Goal: Find specific page/section: Find specific page/section

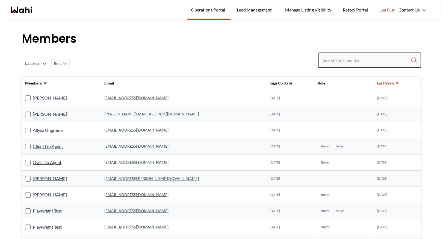
click at [367, 61] on input "Search input" at bounding box center [367, 60] width 88 height 10
type input "[PERSON_NAME]"
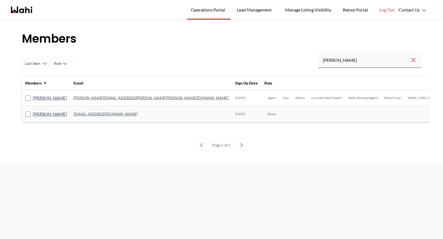
click at [87, 98] on link "[PERSON_NAME][EMAIL_ADDRESS][PERSON_NAME][PERSON_NAME][DOMAIN_NAME]" at bounding box center [150, 97] width 155 height 5
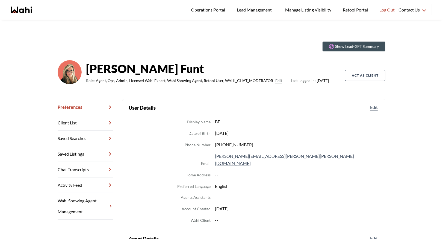
click at [85, 169] on link "Chat Transcripts" at bounding box center [86, 170] width 56 height 16
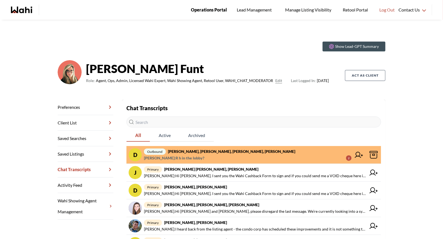
click at [208, 11] on span "Operations Portal" at bounding box center [209, 9] width 36 height 7
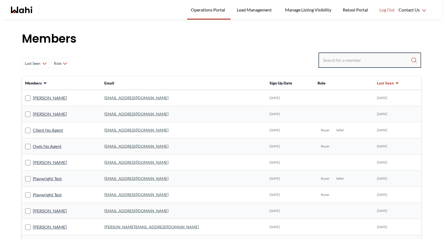
click at [342, 61] on input "Search input" at bounding box center [367, 60] width 88 height 10
type input "faraz"
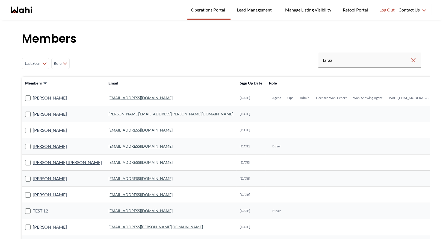
click at [108, 98] on link "faraz.azam@wahi.com" at bounding box center [140, 97] width 64 height 5
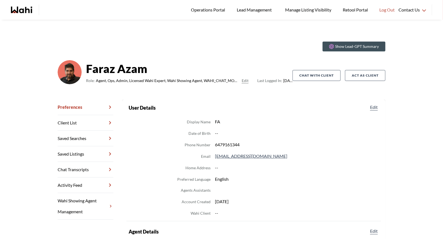
click at [82, 168] on link "Chat Transcripts" at bounding box center [86, 170] width 56 height 16
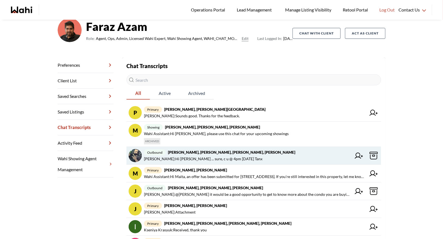
scroll to position [48, 0]
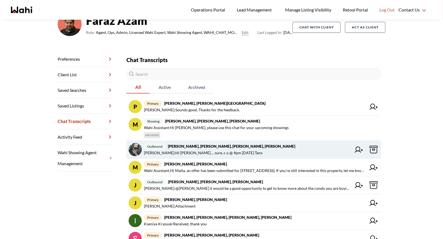
click at [360, 148] on icon at bounding box center [359, 149] width 8 height 6
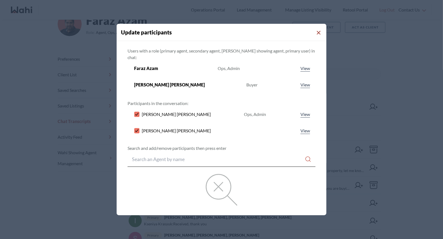
click at [317, 31] on icon "Close Modal" at bounding box center [319, 33] width 4 height 4
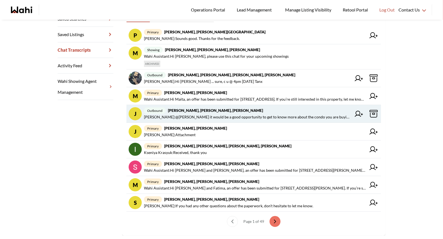
scroll to position [0, 0]
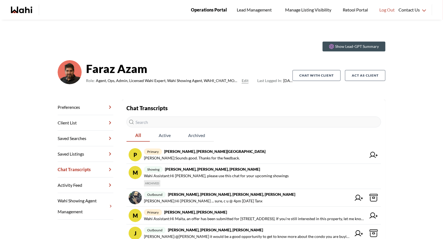
click at [202, 11] on span "Operations Portal" at bounding box center [209, 9] width 36 height 7
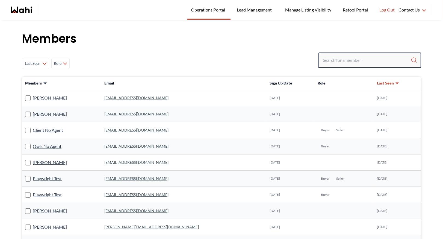
click at [335, 58] on input "Search input" at bounding box center [367, 60] width 88 height 10
type input "behnam"
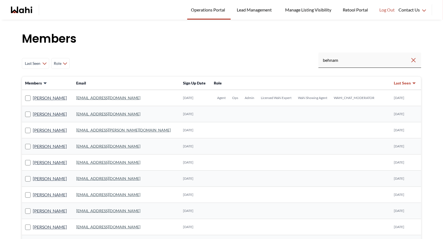
click at [94, 98] on link "behnam.fazili@wahi.com" at bounding box center [108, 97] width 64 height 5
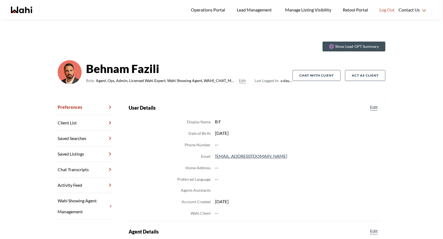
click at [80, 168] on link "Chat Transcripts" at bounding box center [86, 170] width 56 height 16
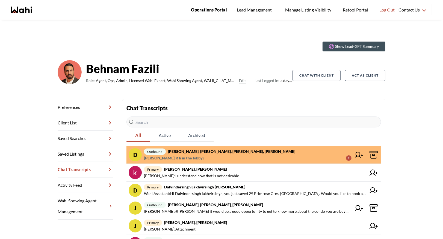
click at [212, 11] on span "Operations Portal" at bounding box center [209, 9] width 36 height 7
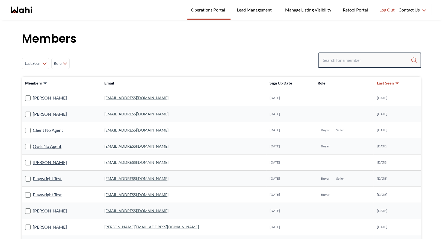
click at [341, 59] on input "Search input" at bounding box center [367, 60] width 88 height 10
type input "[PERSON_NAME]"
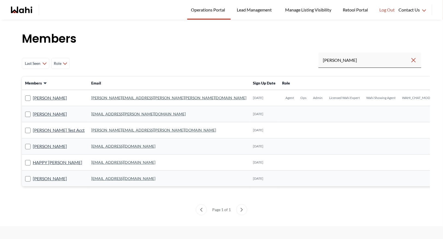
click at [119, 99] on link "[PERSON_NAME][EMAIL_ADDRESS][PERSON_NAME][PERSON_NAME][DOMAIN_NAME]" at bounding box center [168, 97] width 155 height 5
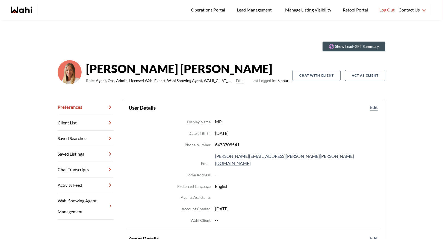
click at [74, 170] on link "Chat Transcripts" at bounding box center [86, 170] width 56 height 16
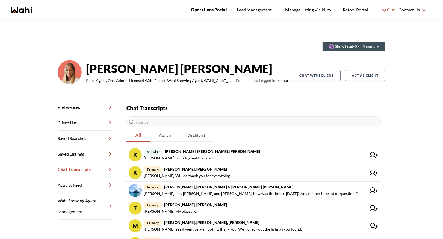
click at [205, 11] on span "Operations Portal" at bounding box center [209, 9] width 36 height 7
